Goal: Complete application form

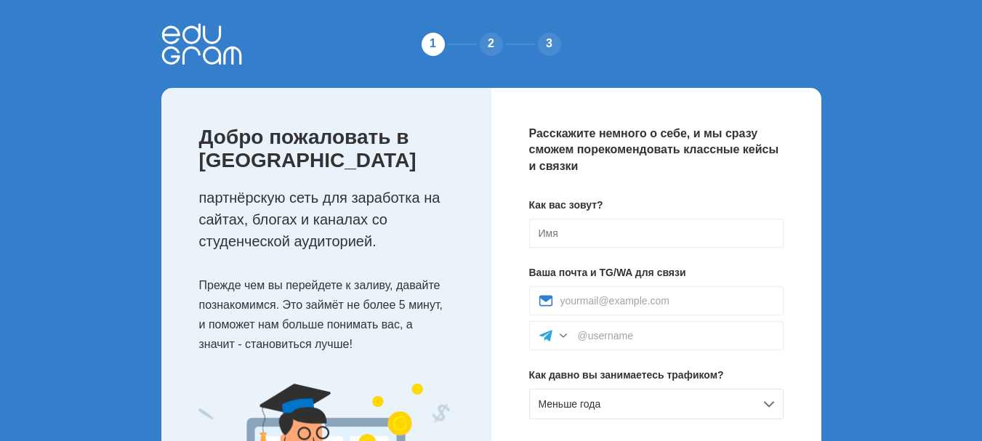
click at [490, 36] on div "2" at bounding box center [491, 44] width 29 height 29
click at [489, 44] on div "2" at bounding box center [491, 44] width 29 height 29
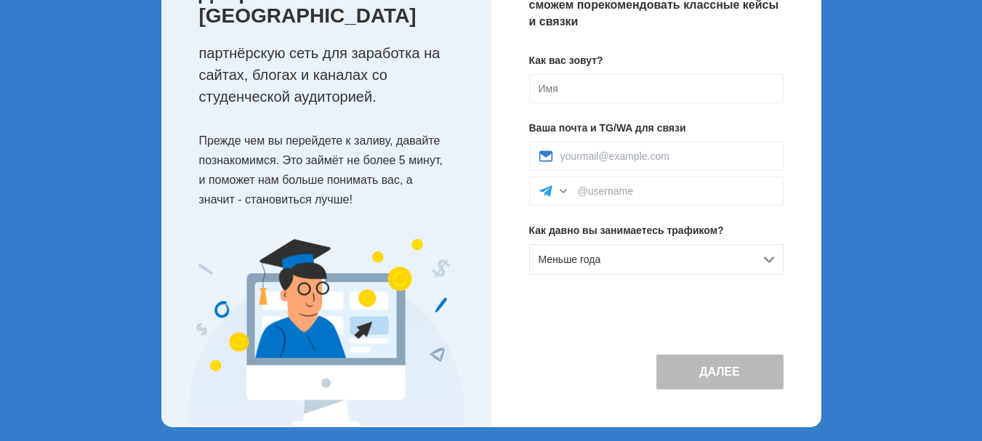
scroll to position [154, 0]
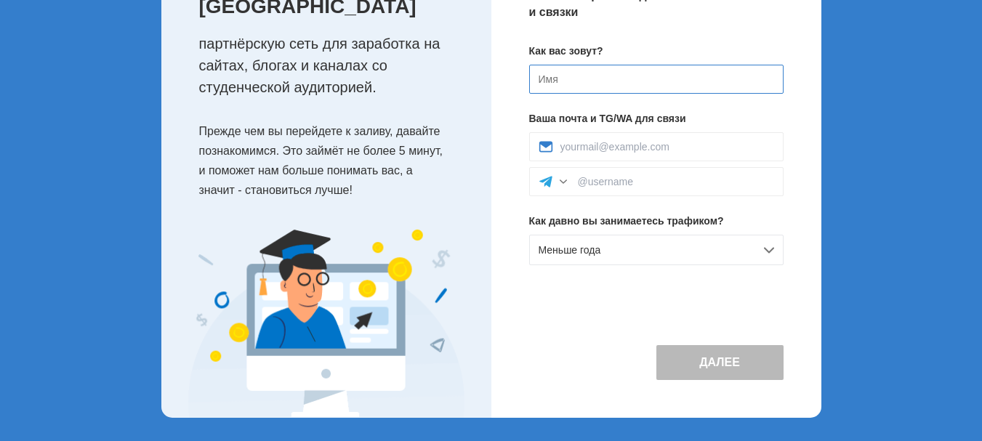
click at [537, 77] on input at bounding box center [656, 79] width 254 height 29
click at [544, 76] on input at bounding box center [656, 79] width 254 height 29
click at [595, 182] on input at bounding box center [676, 182] width 196 height 12
type input "@ruslanbukulov1965"
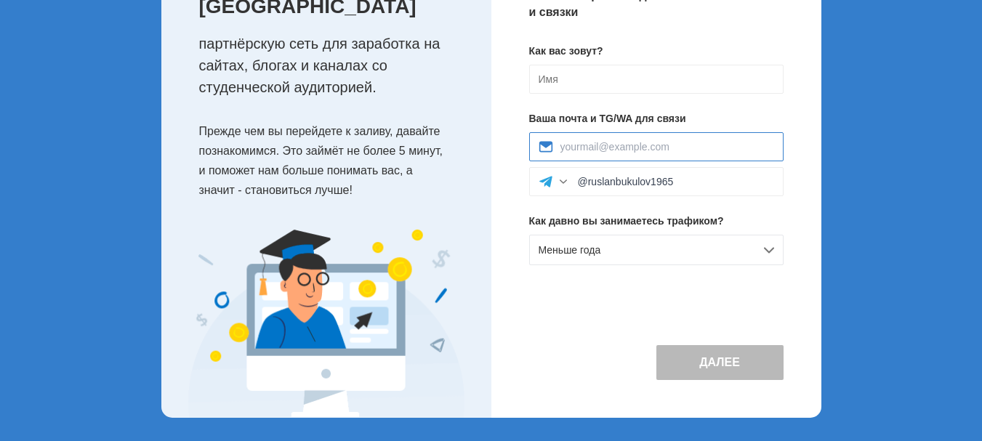
click at [577, 150] on input at bounding box center [667, 147] width 214 height 12
type input "[EMAIL_ADDRESS][DOMAIN_NAME]"
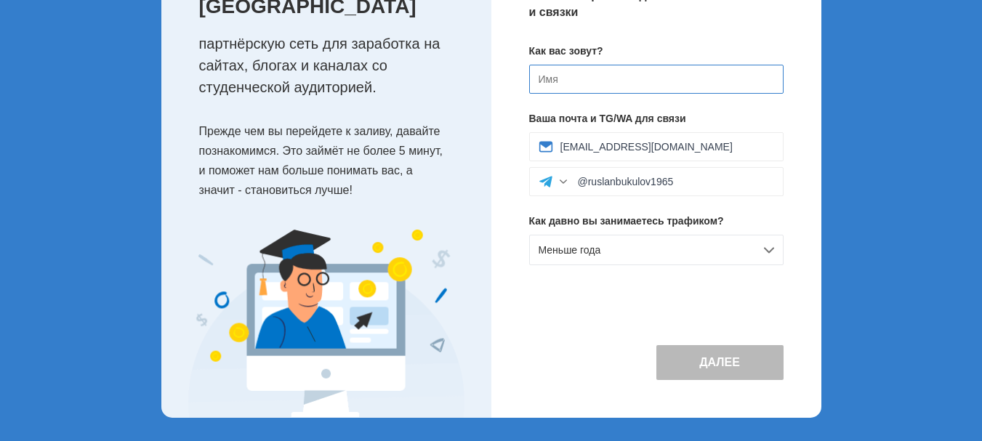
click at [536, 70] on input at bounding box center [656, 79] width 254 height 29
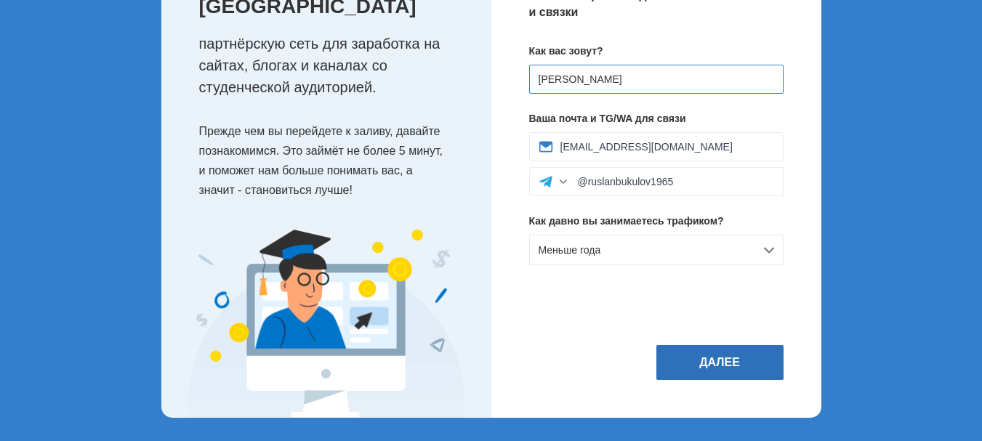
type input "[PERSON_NAME]"
click at [720, 366] on button "Далее" at bounding box center [719, 362] width 127 height 35
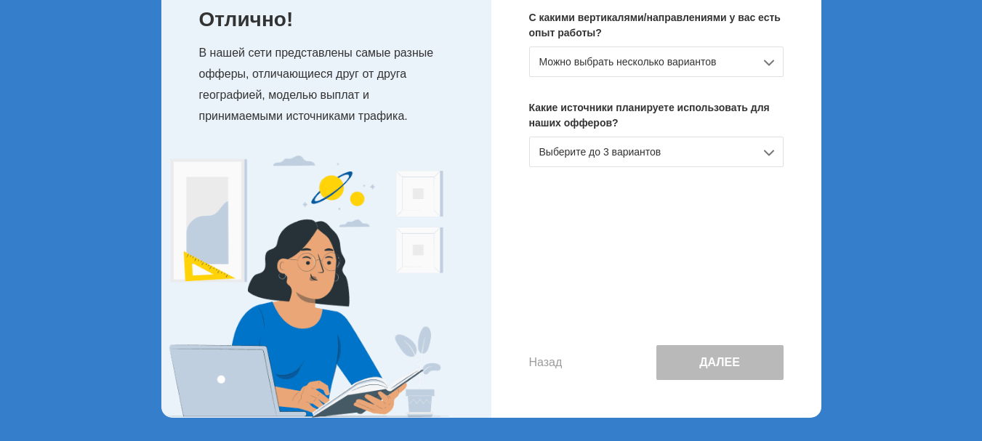
scroll to position [0, 0]
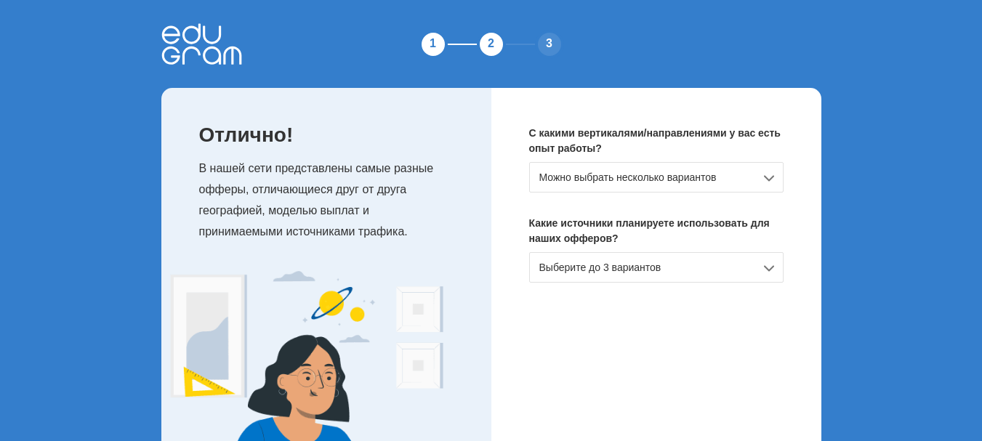
click at [770, 177] on div "Можно выбрать несколько вариантов" at bounding box center [656, 177] width 254 height 31
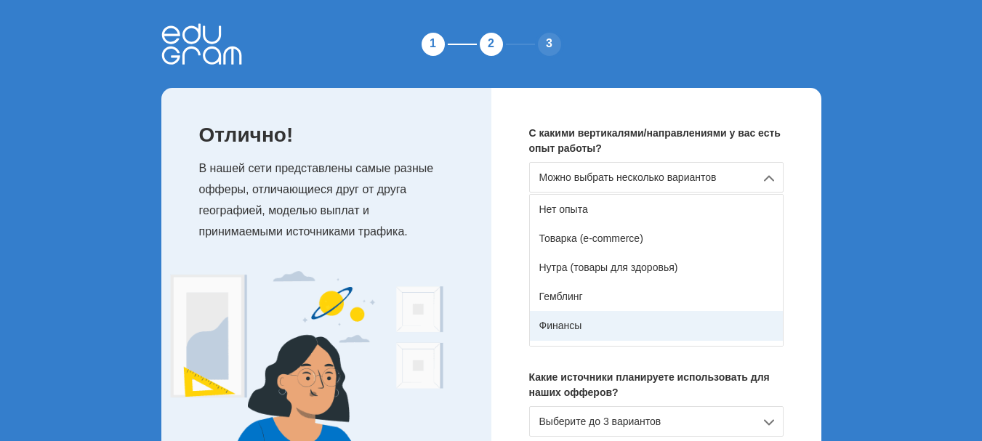
click at [568, 322] on div "Финансы" at bounding box center [656, 325] width 253 height 29
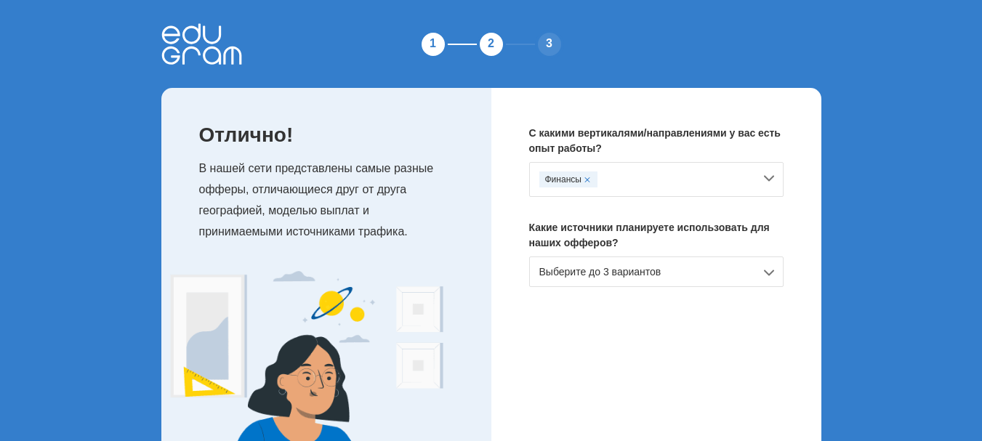
click at [768, 270] on div "Выберите до 3 вариантов" at bounding box center [656, 272] width 254 height 31
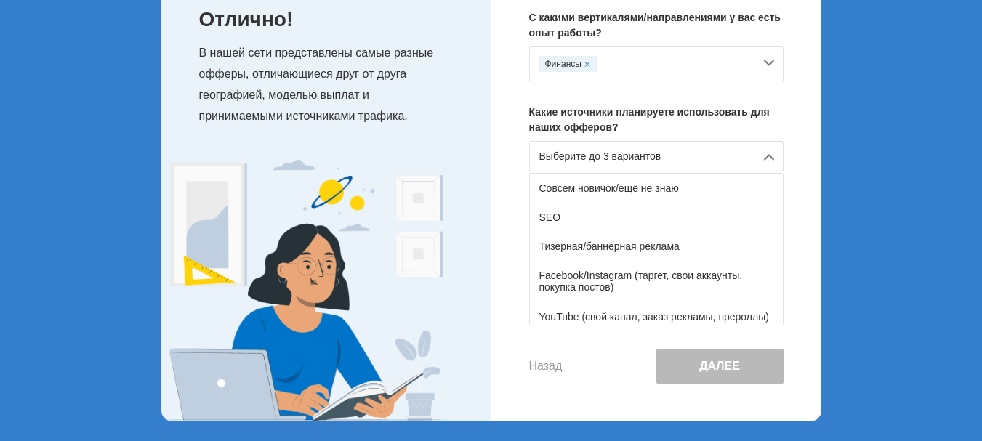
scroll to position [119, 0]
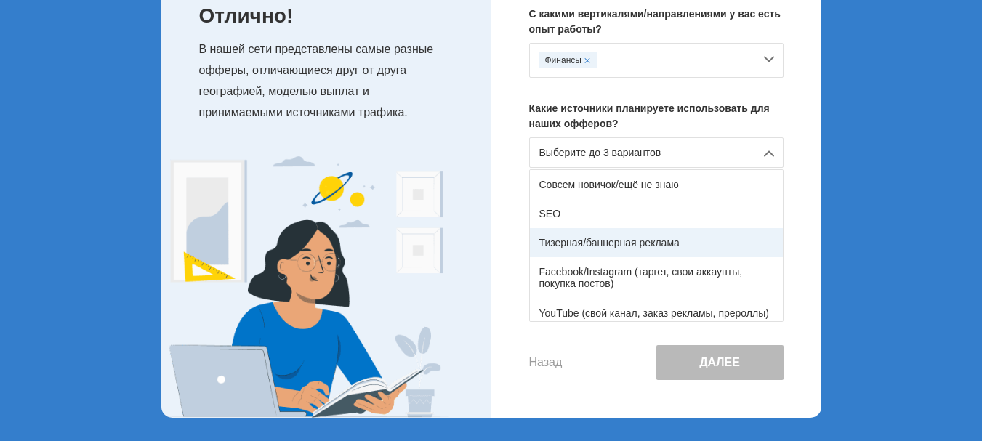
click at [558, 244] on div "Тизерная/баннерная реклама" at bounding box center [656, 242] width 253 height 29
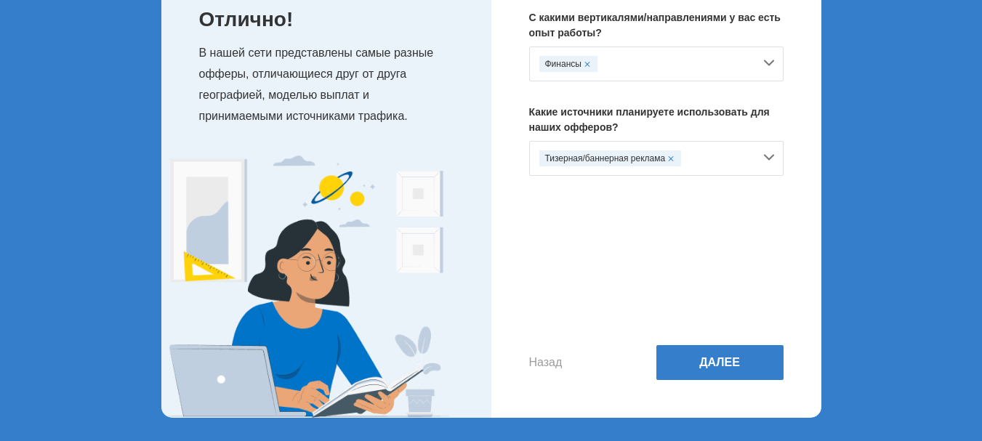
click at [671, 159] on span at bounding box center [671, 159] width 6 height 6
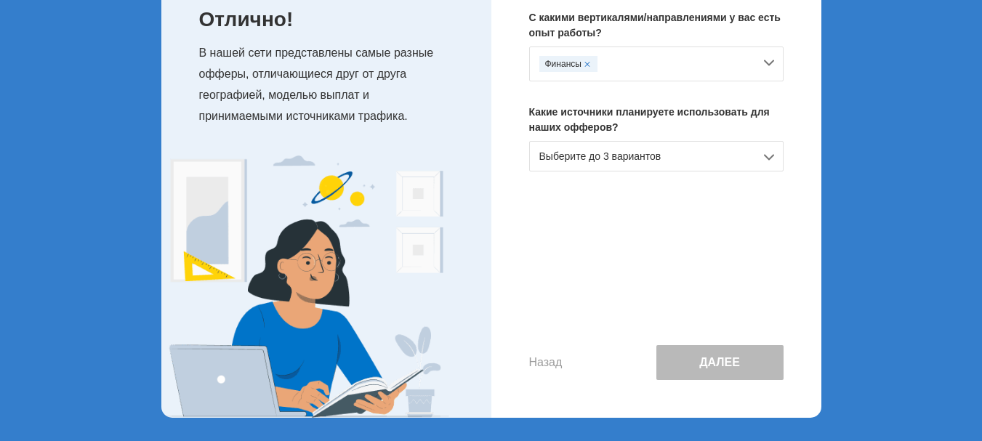
click at [662, 158] on div "Выберите до 3 вариантов" at bounding box center [656, 156] width 254 height 31
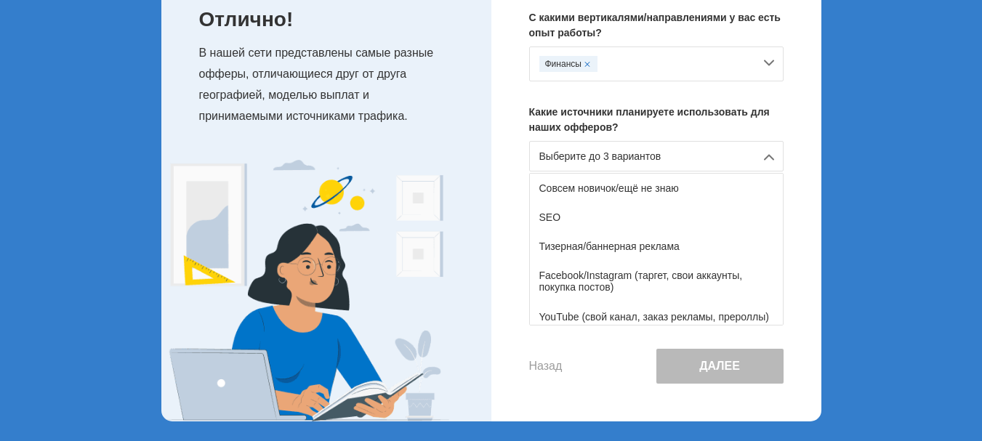
scroll to position [119, 0]
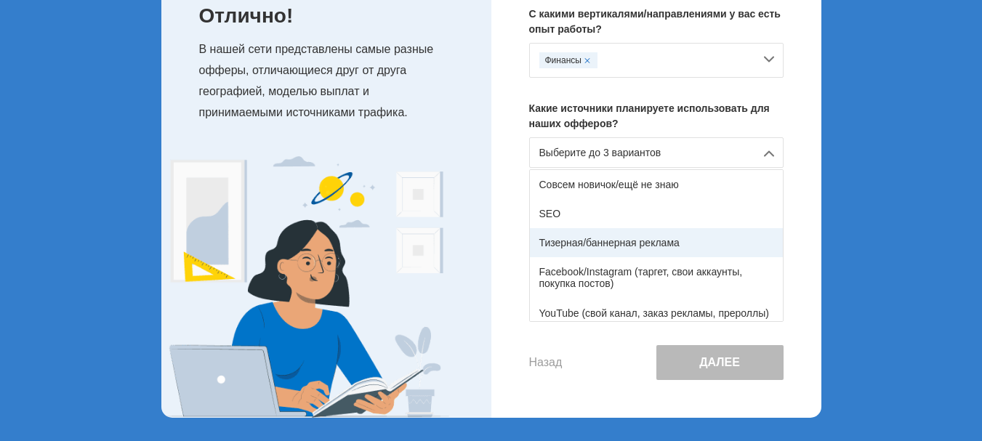
click at [571, 242] on div "Тизерная/баннерная реклама" at bounding box center [656, 242] width 253 height 29
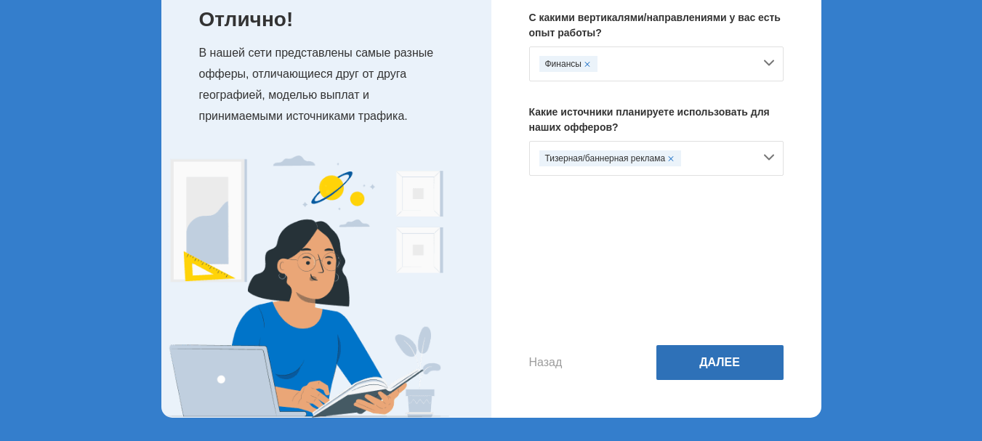
click at [719, 366] on button "Далее" at bounding box center [719, 362] width 127 height 35
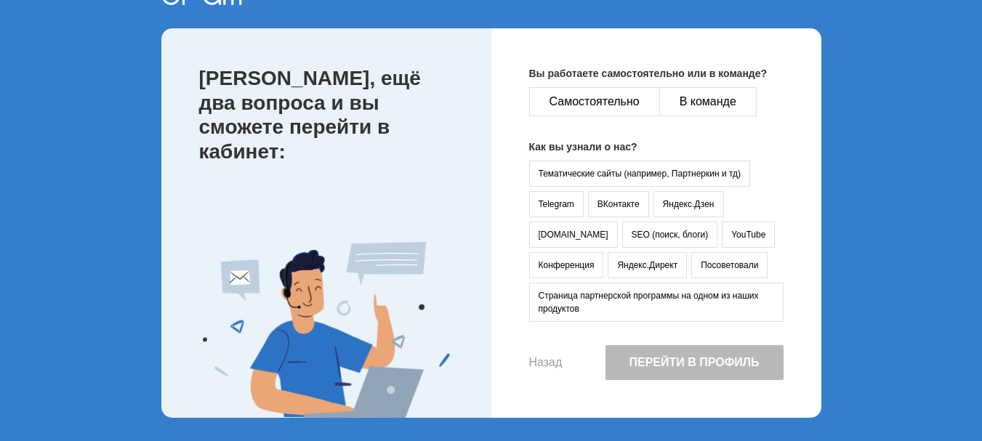
scroll to position [60, 0]
click at [590, 96] on button "Самостоятельно" at bounding box center [594, 101] width 131 height 29
click at [557, 206] on button "Telegram" at bounding box center [556, 204] width 55 height 26
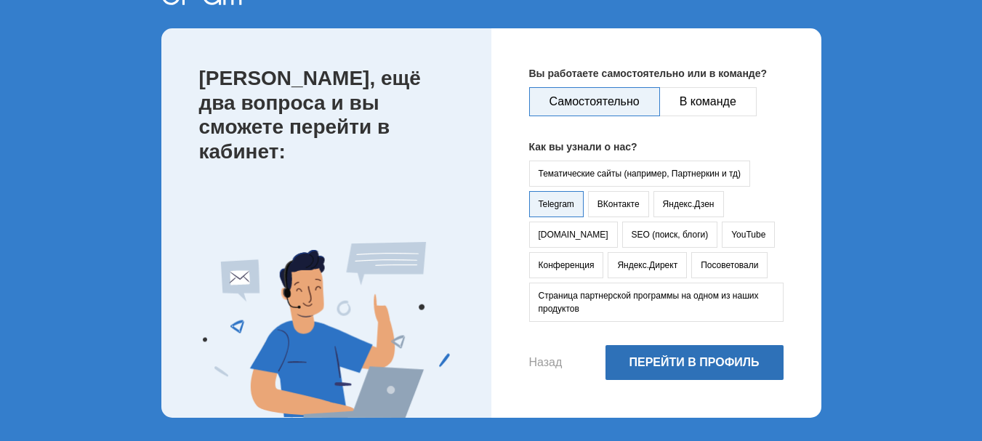
click at [688, 361] on button "Перейти в профиль" at bounding box center [695, 362] width 178 height 35
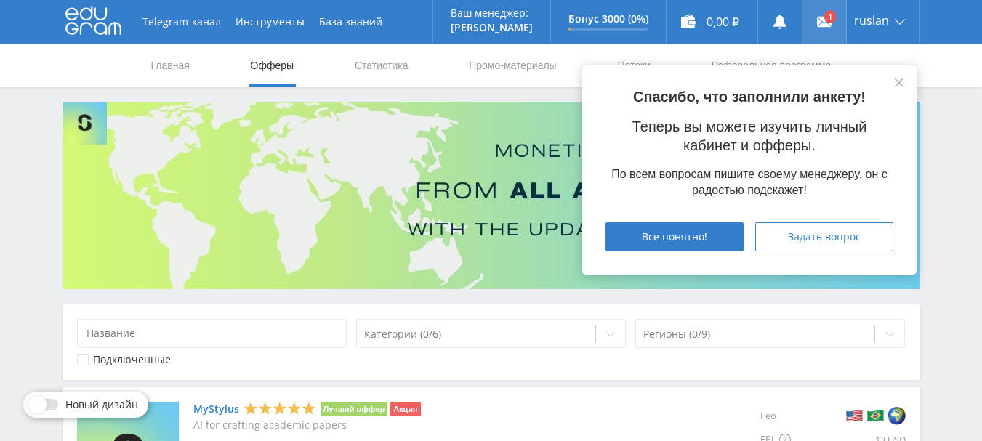
click at [823, 15] on link at bounding box center [825, 22] width 44 height 44
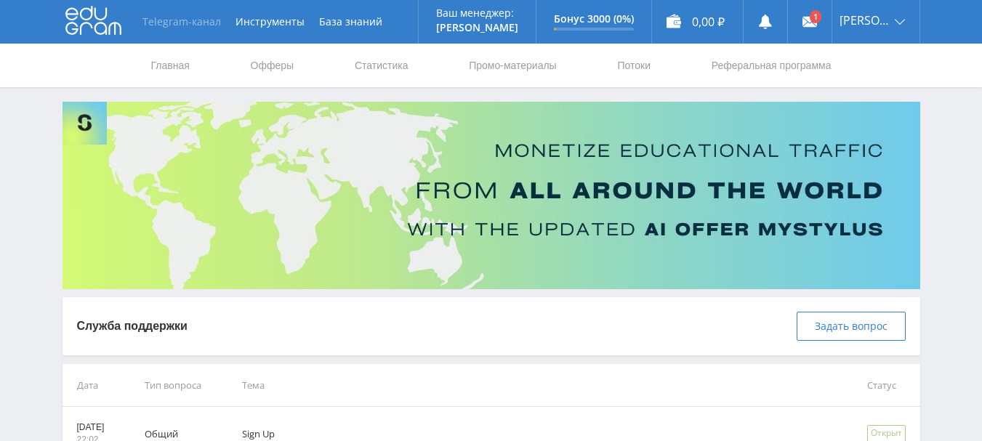
click at [197, 22] on link "Telegram-канал" at bounding box center [181, 22] width 93 height 44
drag, startPoint x: 512, startPoint y: 83, endPoint x: 956, endPoint y: 161, distance: 450.9
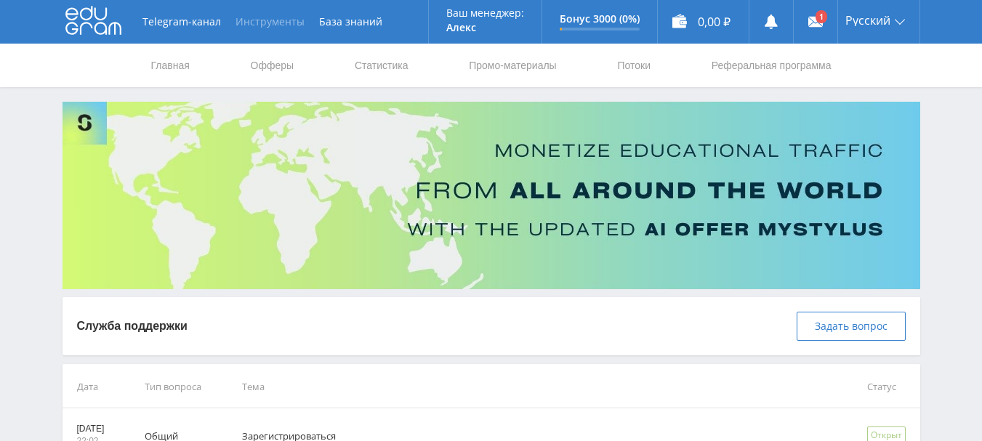
click at [271, 17] on font "Инструменты" at bounding box center [270, 22] width 69 height 14
